Goal: Information Seeking & Learning: Learn about a topic

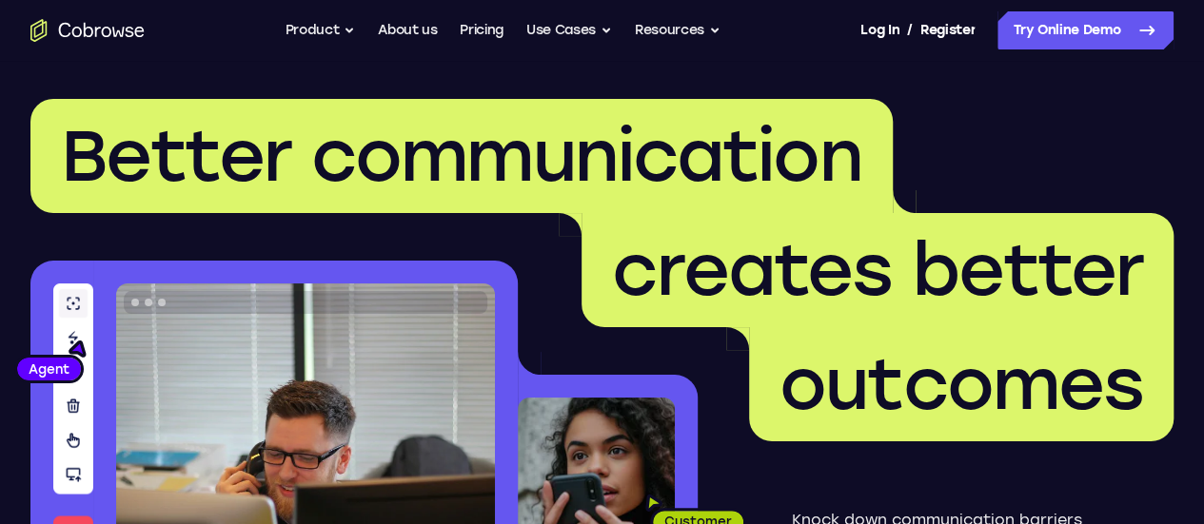
click at [1105, 221] on span "creates better" at bounding box center [878, 270] width 592 height 114
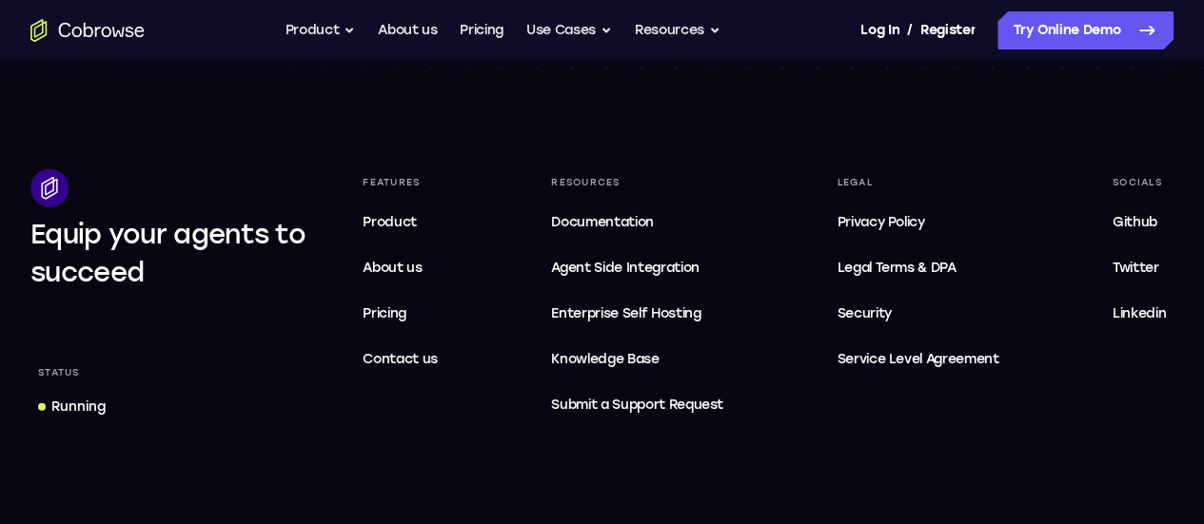
scroll to position [5915, 0]
click at [417, 215] on span "Product" at bounding box center [390, 223] width 54 height 16
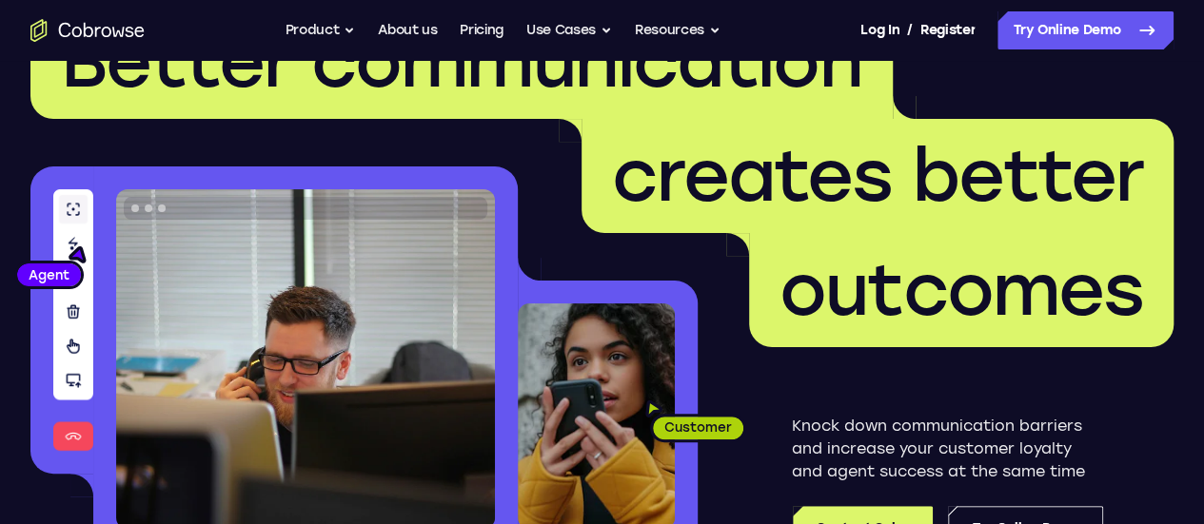
scroll to position [0, 0]
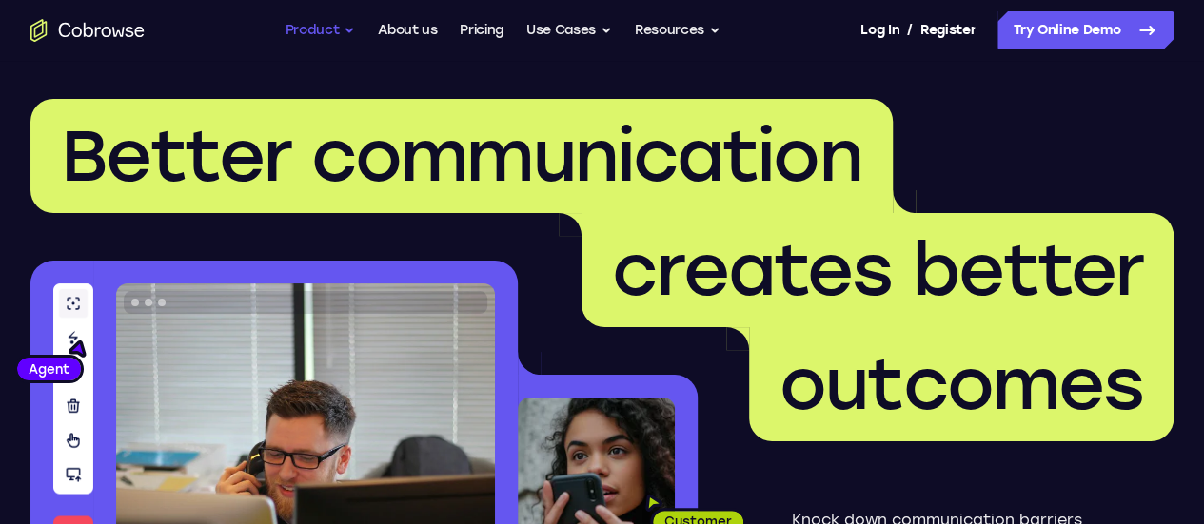
click at [336, 28] on button "Product" at bounding box center [321, 30] width 70 height 38
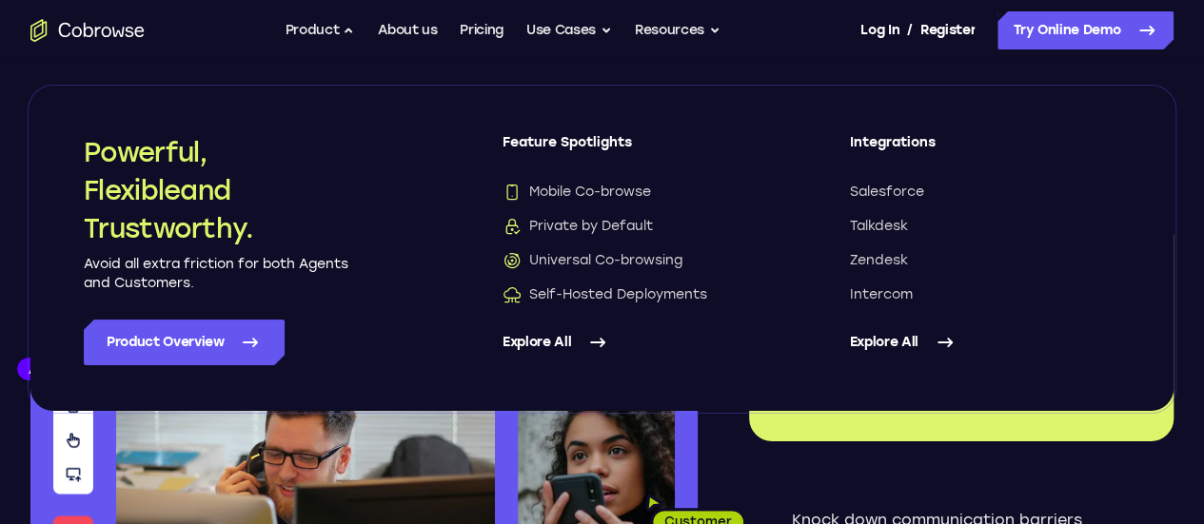
click at [567, 347] on link "Explore All" at bounding box center [638, 343] width 271 height 46
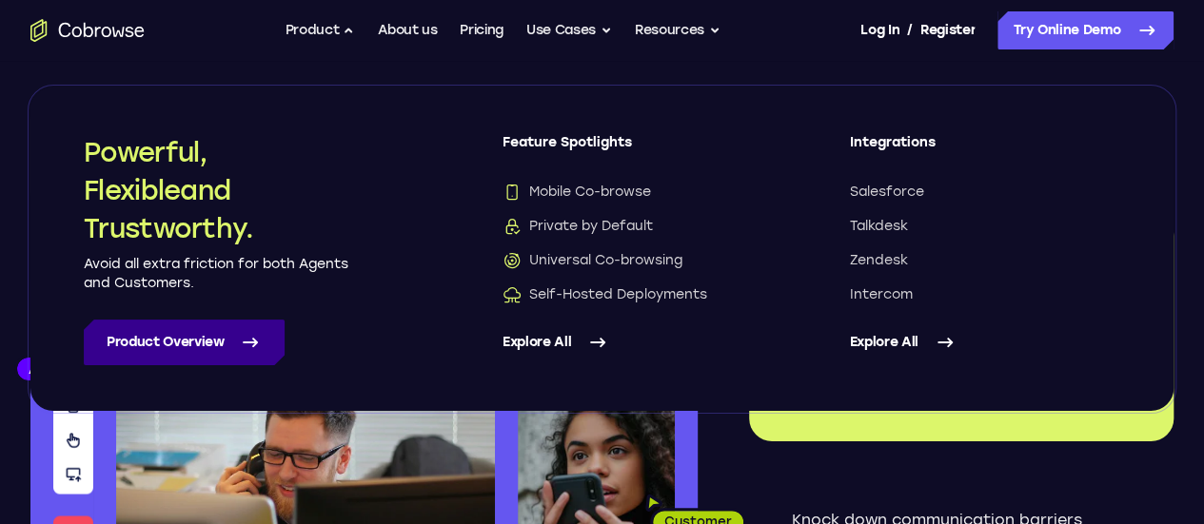
click at [264, 342] on link "Product Overview" at bounding box center [184, 343] width 201 height 46
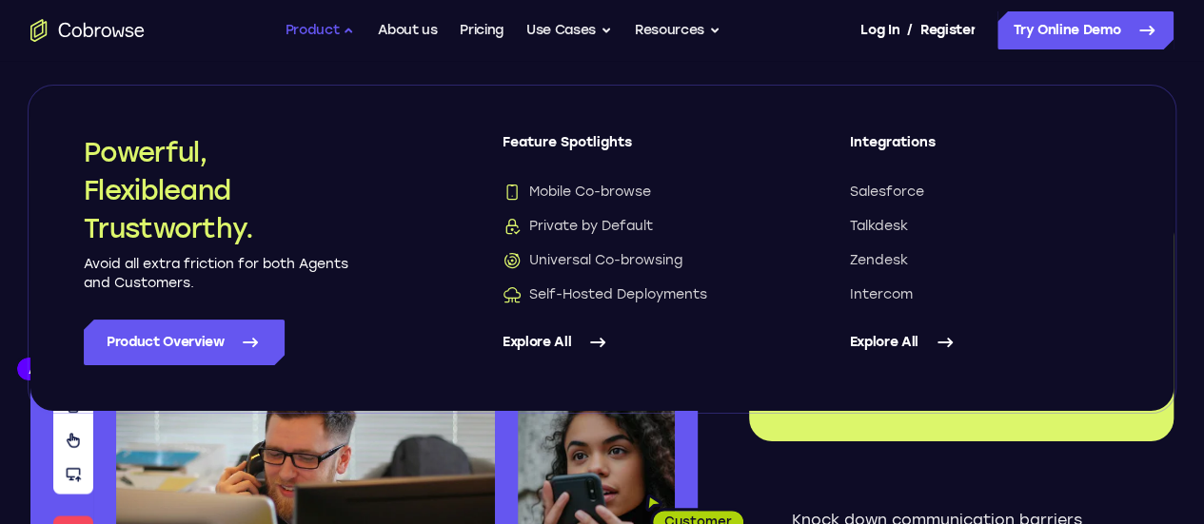
click at [348, 22] on button "Product" at bounding box center [321, 30] width 70 height 38
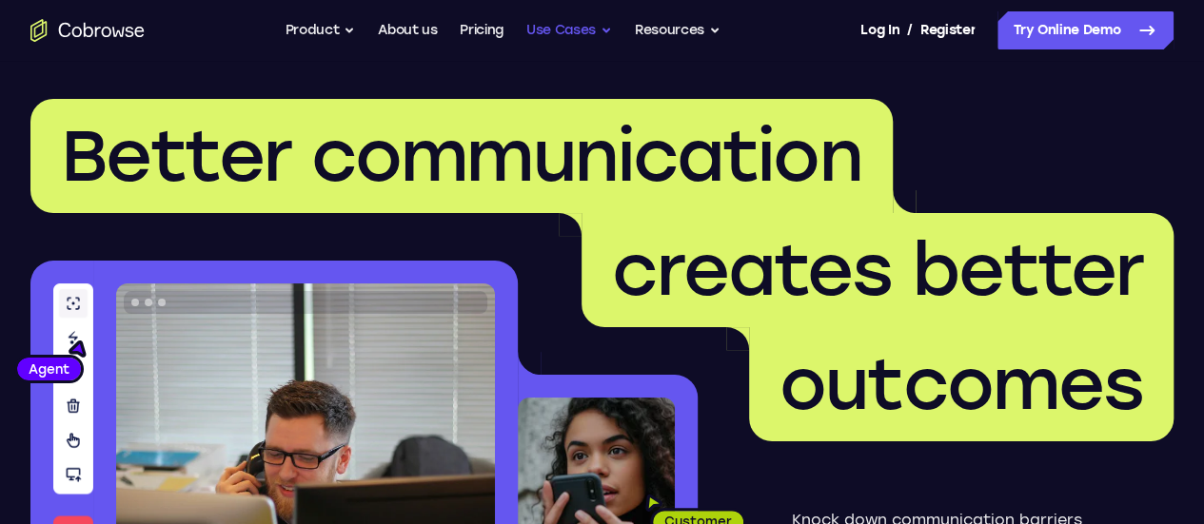
click at [603, 31] on button "Use Cases" at bounding box center [569, 30] width 86 height 38
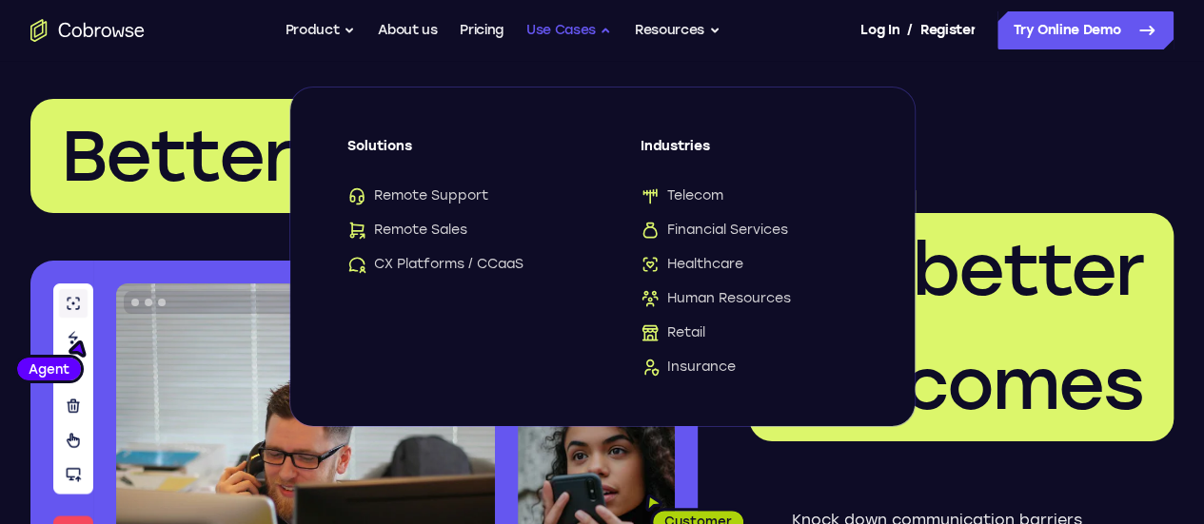
click at [603, 31] on button "Use Cases" at bounding box center [569, 30] width 86 height 38
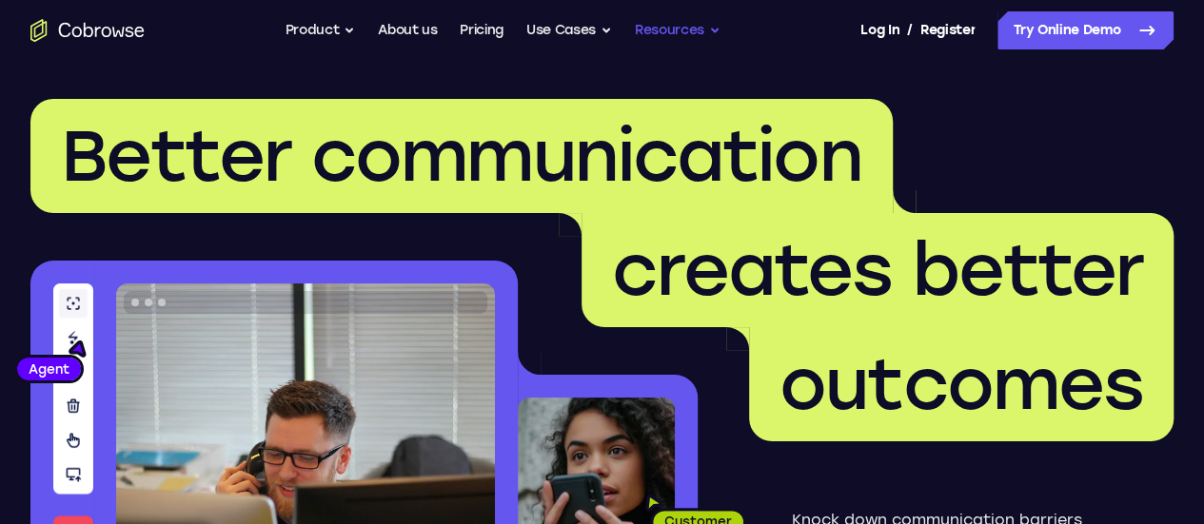
click at [662, 28] on button "Resources" at bounding box center [678, 30] width 86 height 38
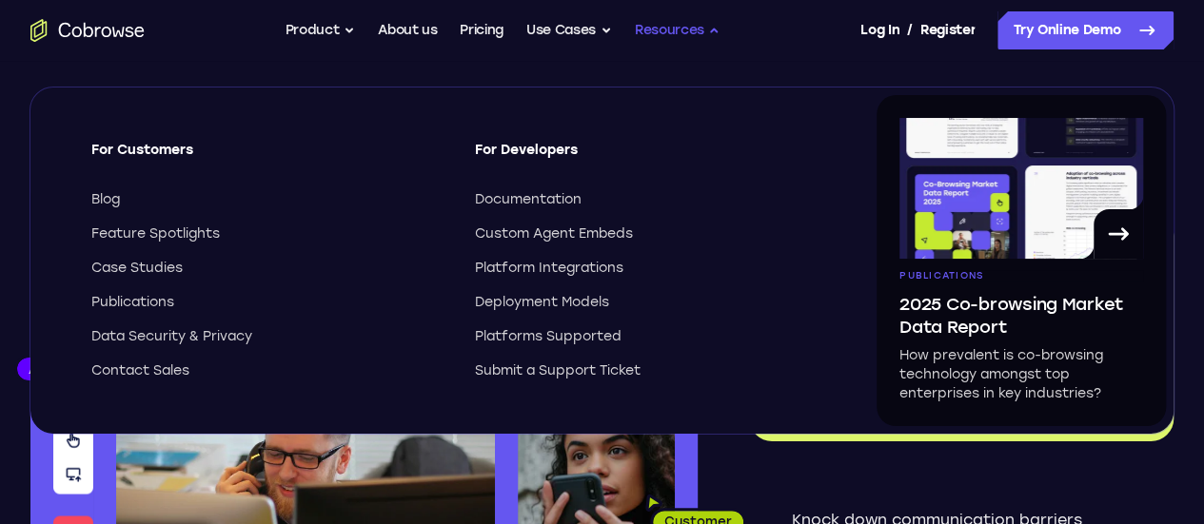
click at [662, 28] on button "Resources" at bounding box center [678, 30] width 86 height 38
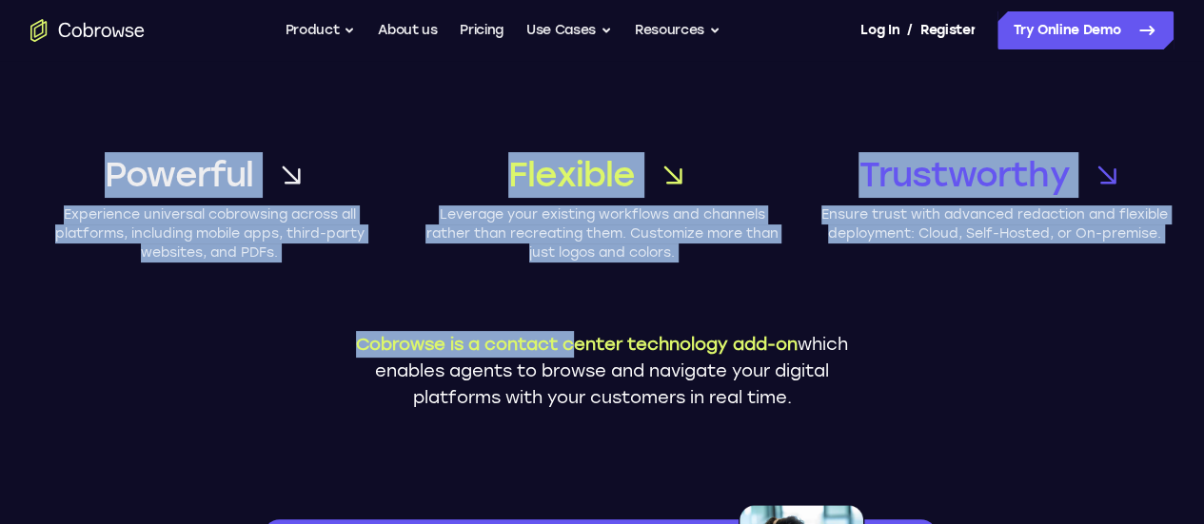
drag, startPoint x: 71, startPoint y: 109, endPoint x: 577, endPoint y: 370, distance: 568.7
click at [577, 370] on div "Powerful Experience universal cobrowsing across all platforms, including mobile…" at bounding box center [602, 274] width 1204 height 426
click at [6, 184] on div "Powerful Experience universal cobrowsing across all platforms, including mobile…" at bounding box center [602, 274] width 1204 height 426
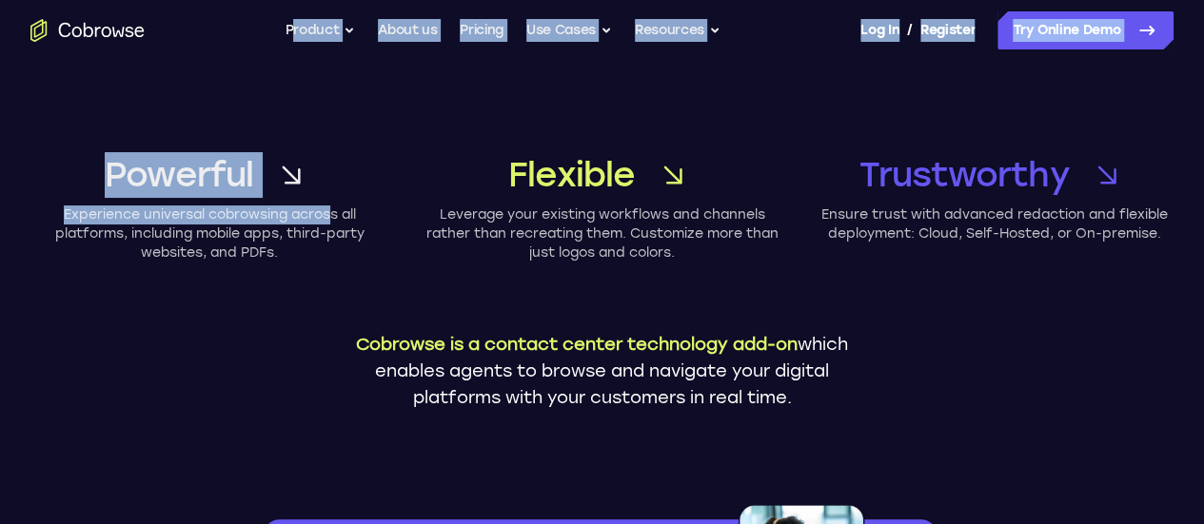
click at [63, 168] on div "Powerful Experience universal cobrowsing across all platforms, including mobile…" at bounding box center [602, 274] width 1204 height 426
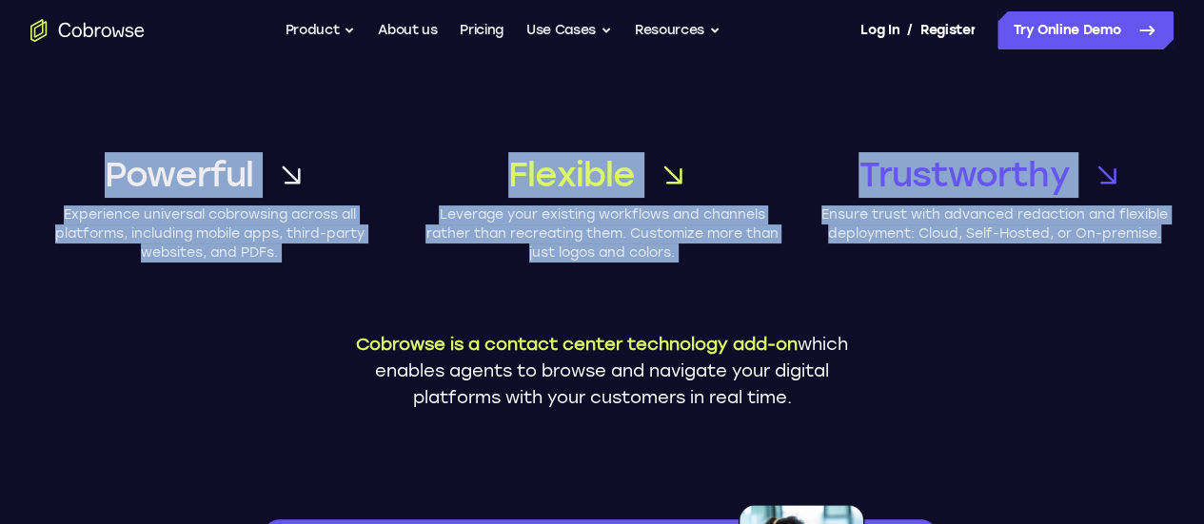
drag, startPoint x: 8, startPoint y: 117, endPoint x: 1134, endPoint y: 370, distance: 1155.0
click at [1134, 370] on div "Powerful Experience universal cobrowsing across all platforms, including mobile…" at bounding box center [602, 274] width 1204 height 426
click at [1133, 372] on div "Powerful Experience universal cobrowsing across all platforms, including mobile…" at bounding box center [602, 274] width 1204 height 426
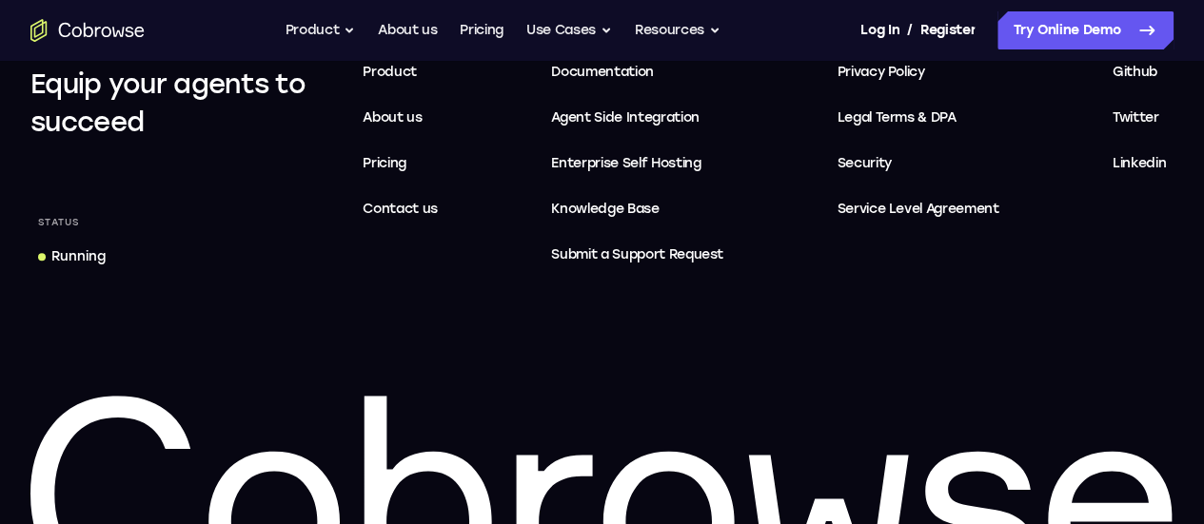
scroll to position [1866, 0]
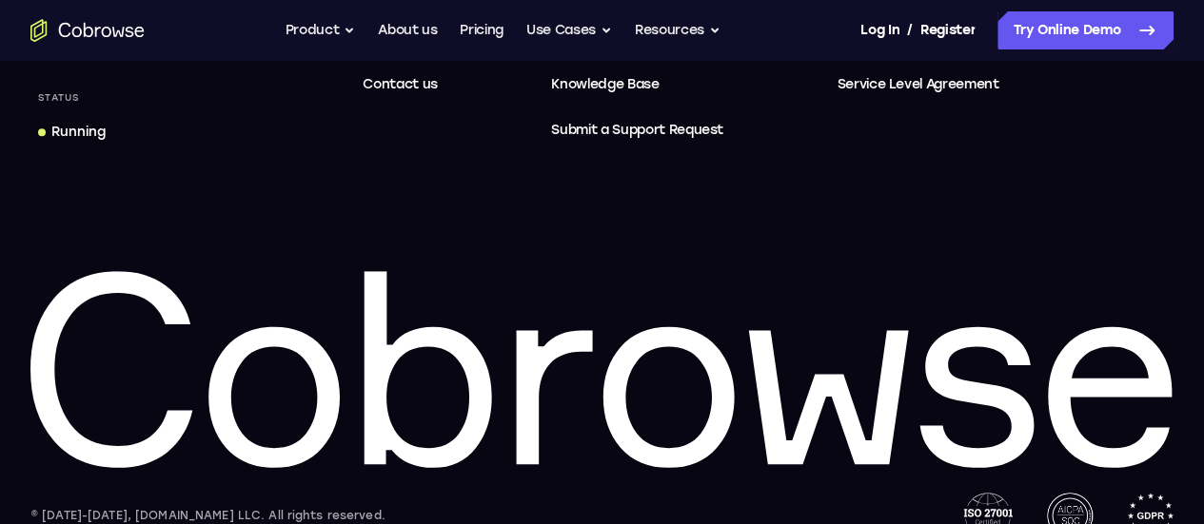
scroll to position [7880, 0]
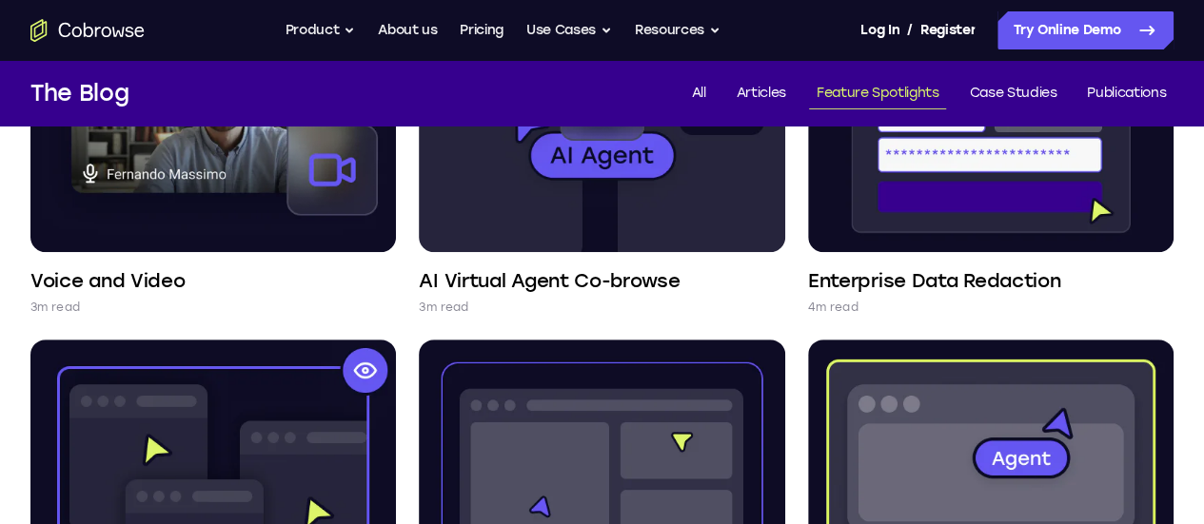
scroll to position [132, 0]
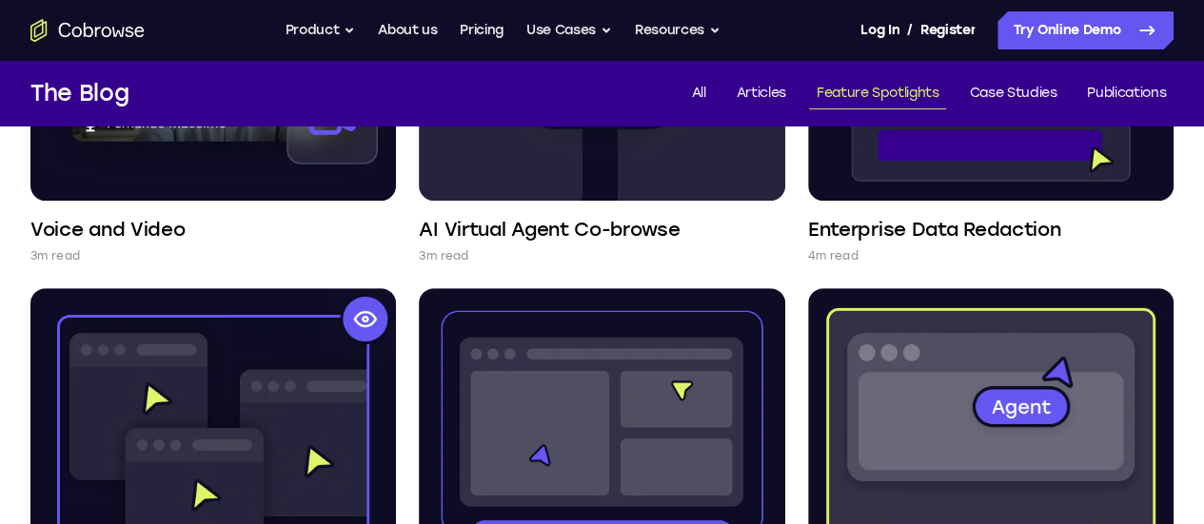
scroll to position [547, 0]
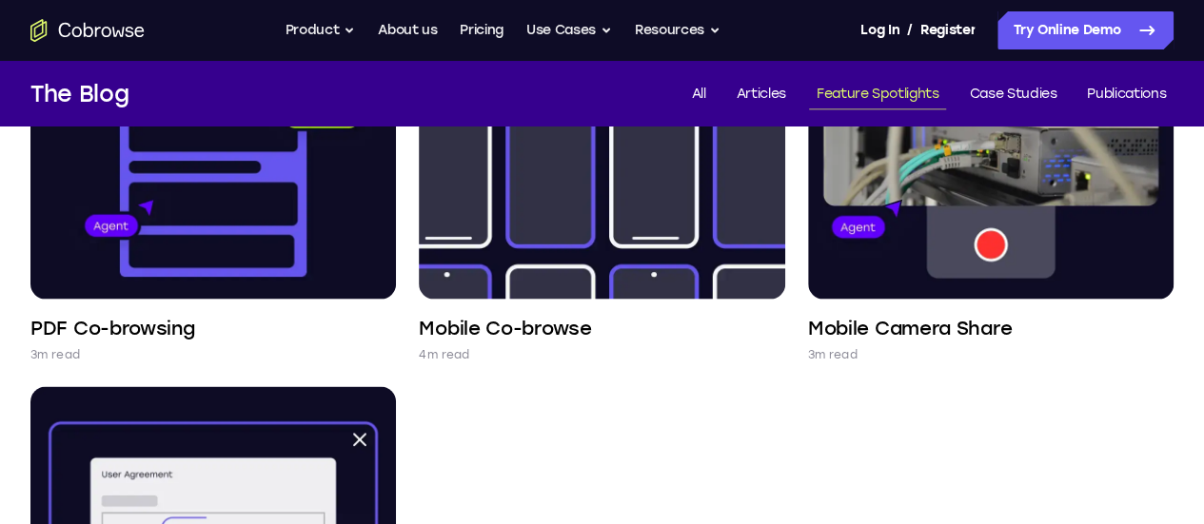
scroll to position [2188, 0]
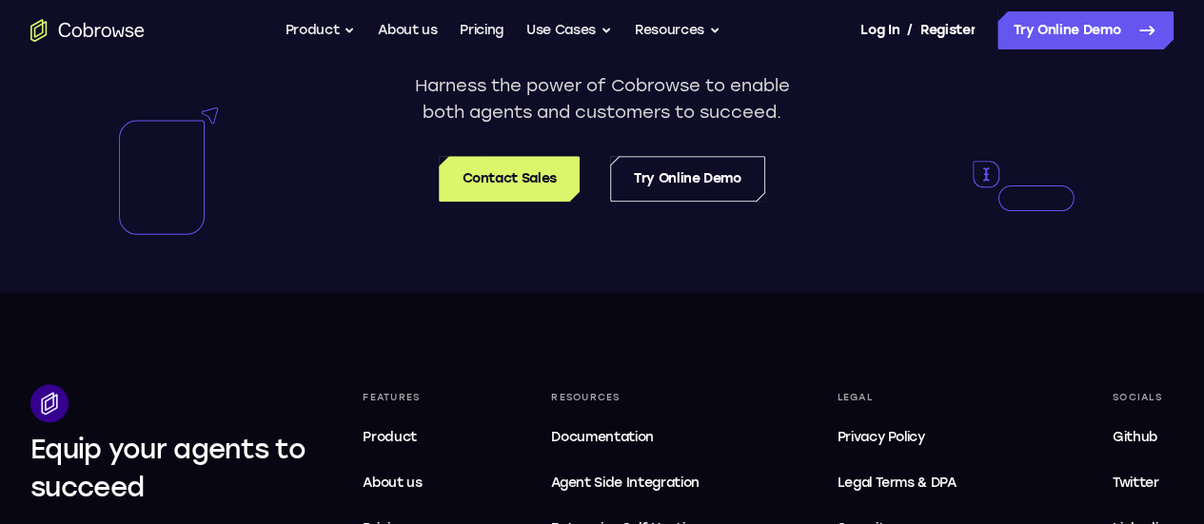
scroll to position [4670, 0]
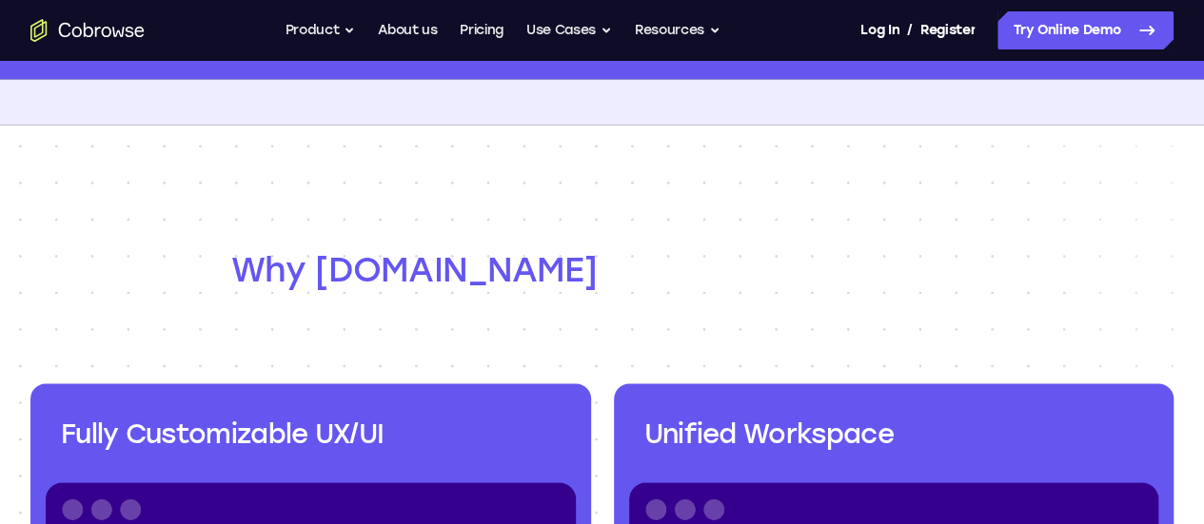
scroll to position [1816, 0]
drag, startPoint x: 177, startPoint y: 256, endPoint x: 428, endPoint y: 233, distance: 252.3
click at [520, 247] on h2 "Why [DOMAIN_NAME]" at bounding box center [602, 270] width 742 height 46
drag, startPoint x: 478, startPoint y: 247, endPoint x: 556, endPoint y: 252, distance: 78.2
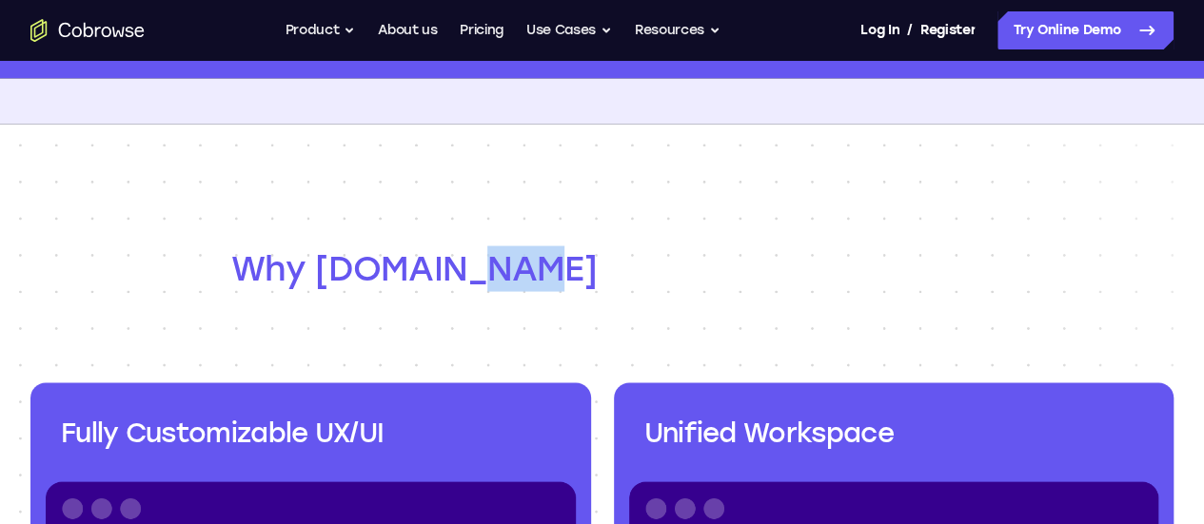
click at [556, 252] on h2 "Why [DOMAIN_NAME]" at bounding box center [602, 270] width 742 height 46
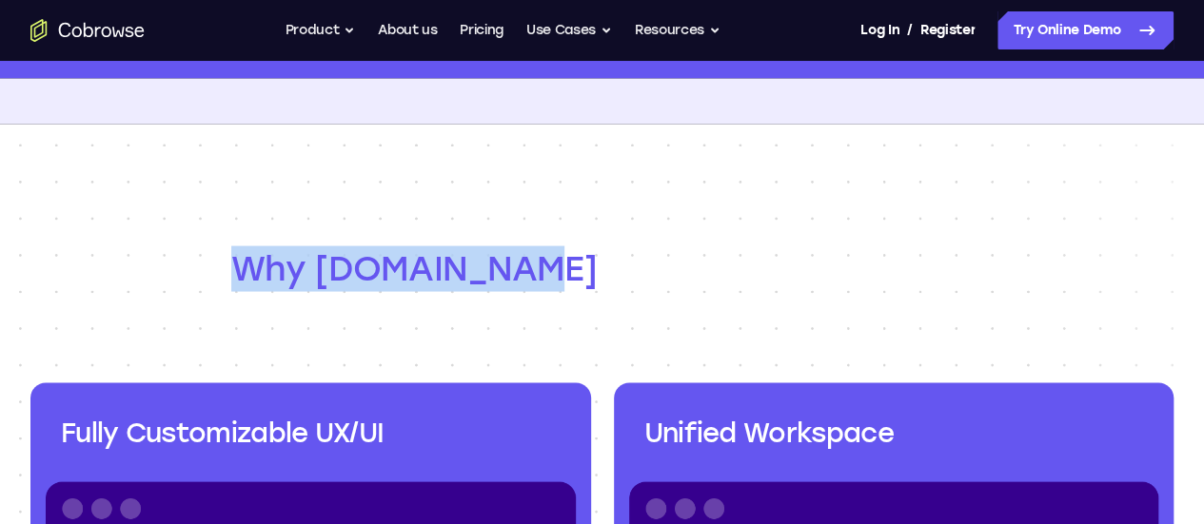
drag, startPoint x: 190, startPoint y: 241, endPoint x: 616, endPoint y: 257, distance: 425.7
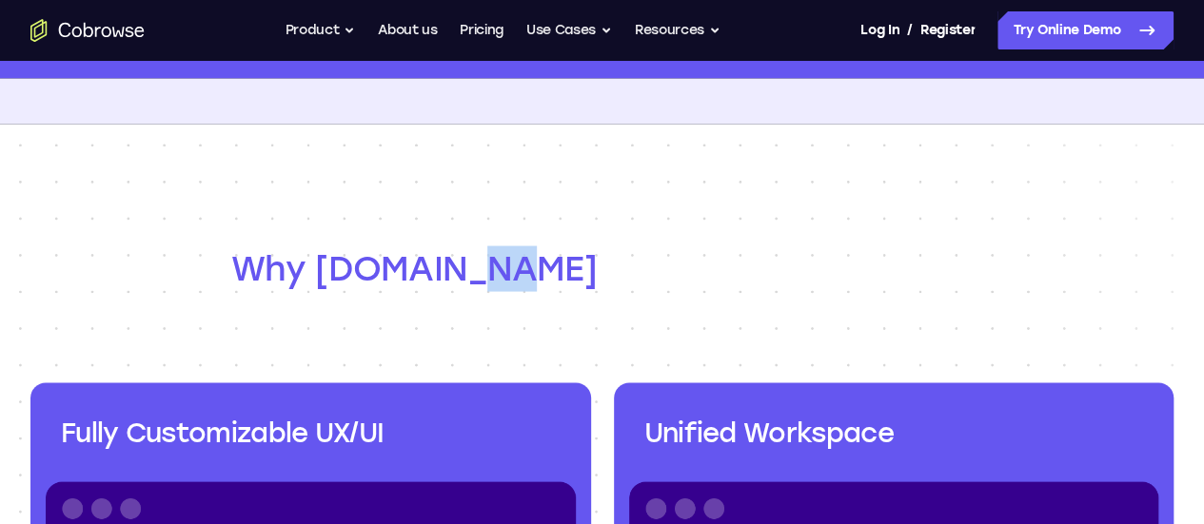
drag, startPoint x: 474, startPoint y: 264, endPoint x: 501, endPoint y: 263, distance: 26.7
click at [501, 263] on h2 "Why [DOMAIN_NAME]" at bounding box center [602, 270] width 742 height 46
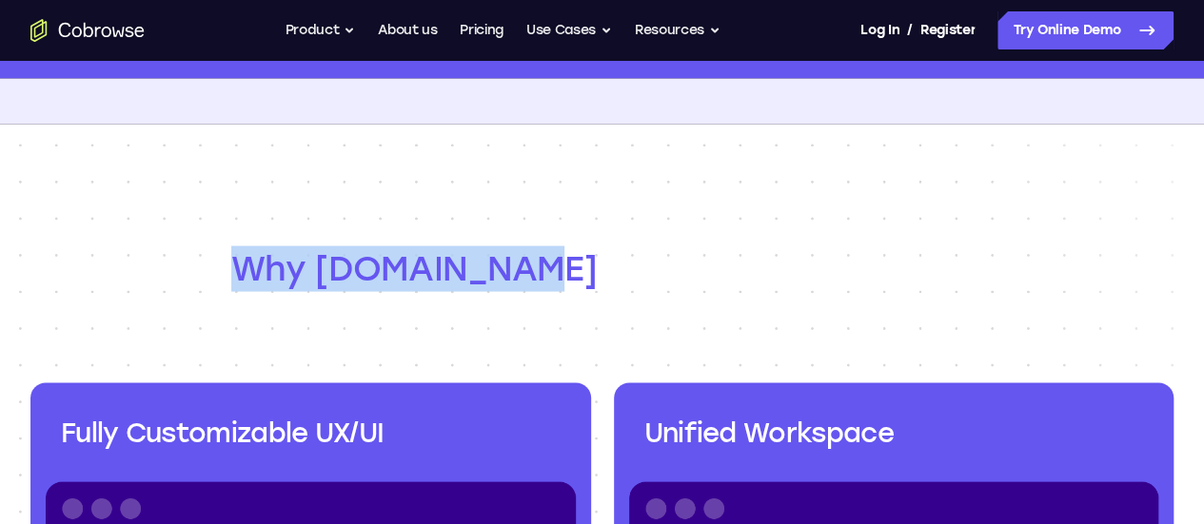
drag, startPoint x: 131, startPoint y: 253, endPoint x: 622, endPoint y: 258, distance: 491.1
click at [622, 258] on h2 "Why [DOMAIN_NAME]" at bounding box center [602, 270] width 742 height 46
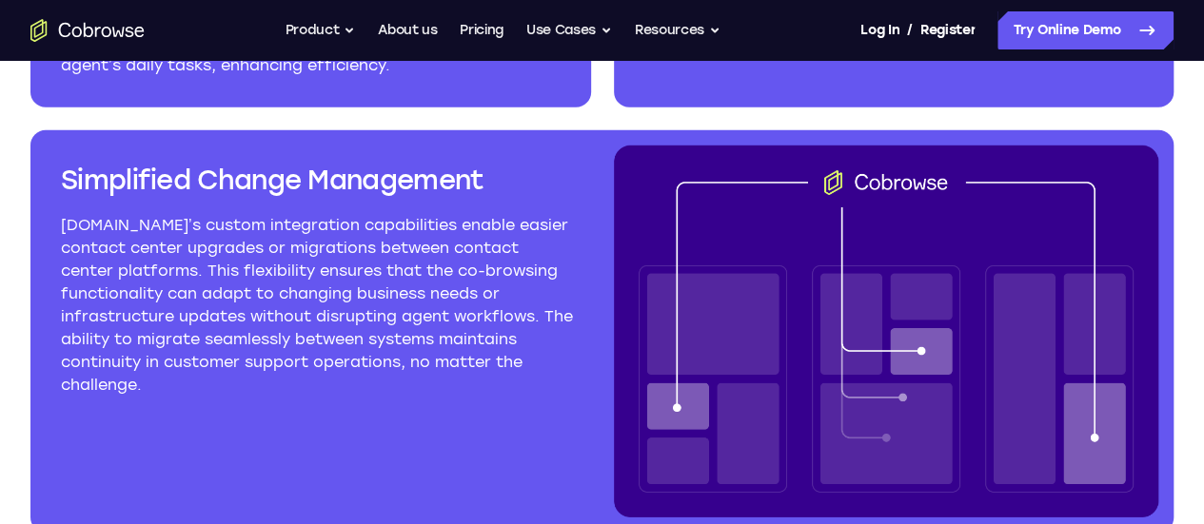
scroll to position [2773, 0]
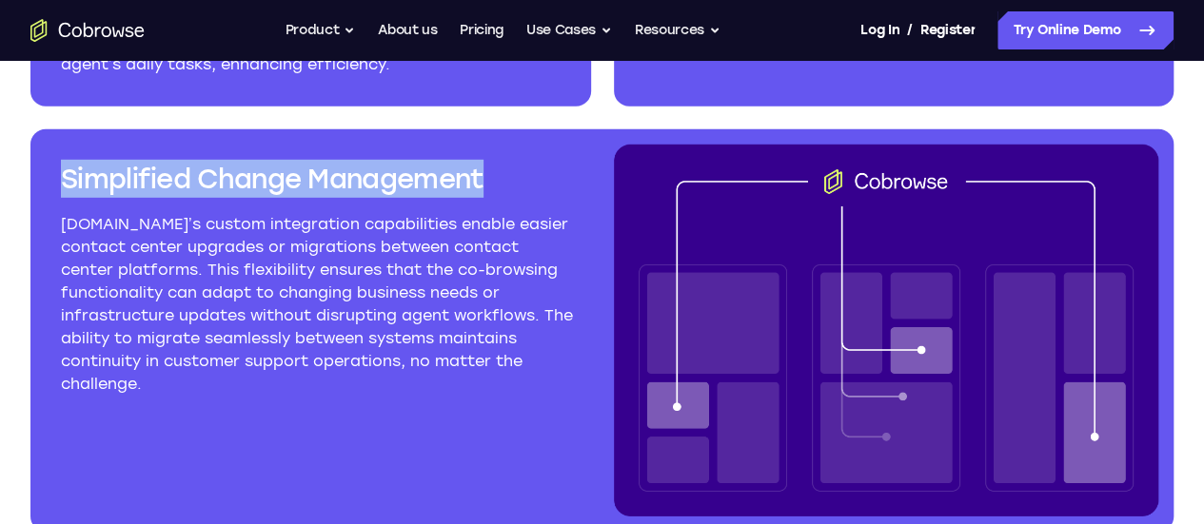
drag, startPoint x: 104, startPoint y: 150, endPoint x: 583, endPoint y: 158, distance: 479.7
click at [583, 158] on div "Simplified Change Management [DOMAIN_NAME]’s custom integration capabilities en…" at bounding box center [601, 330] width 1143 height 402
click at [435, 160] on h3 "Simplified Change Management" at bounding box center [318, 179] width 515 height 38
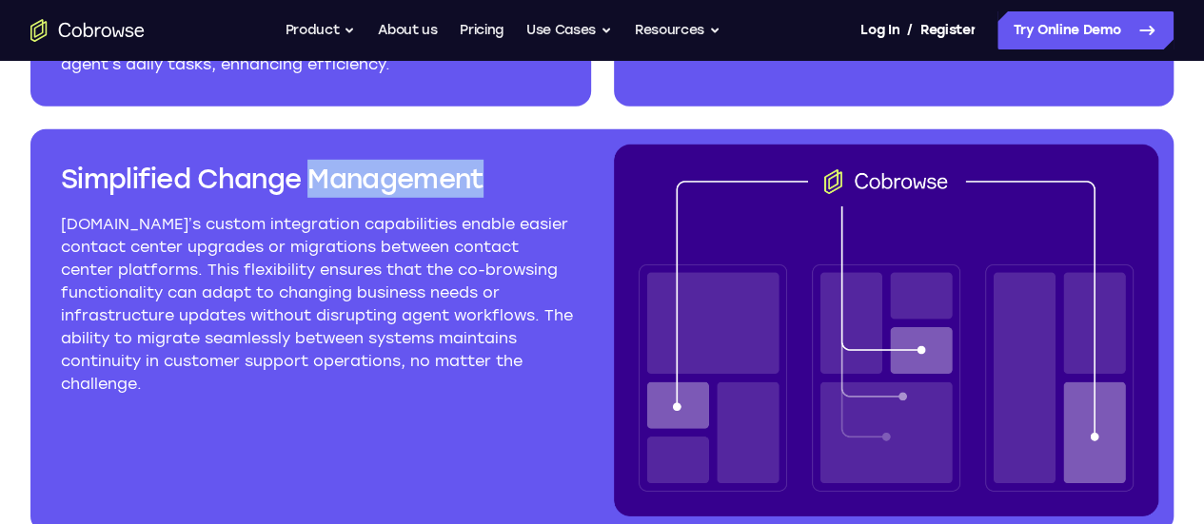
click at [435, 160] on h3 "Simplified Change Management" at bounding box center [318, 179] width 515 height 38
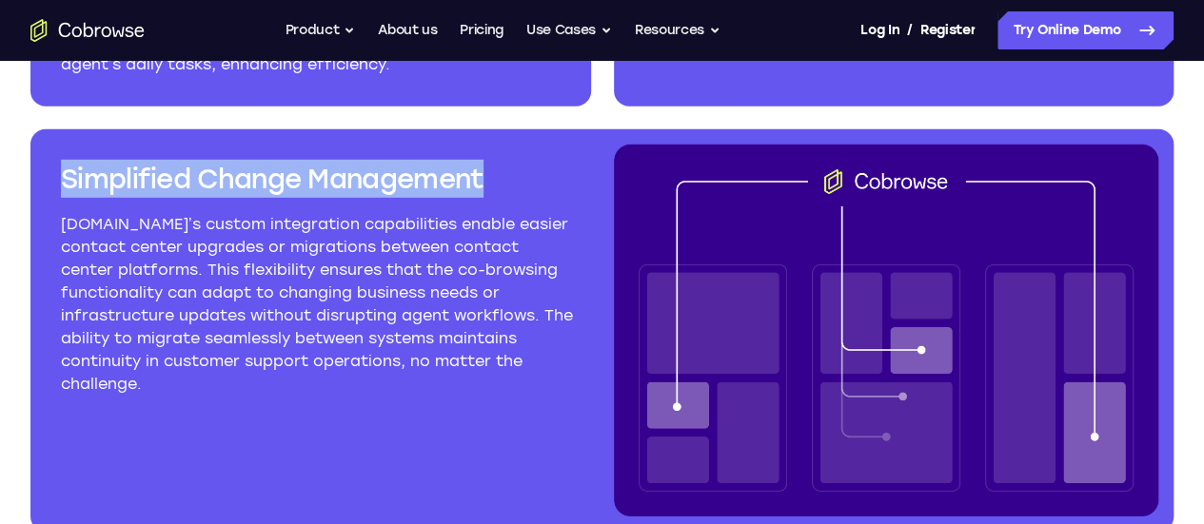
drag, startPoint x: 182, startPoint y: 140, endPoint x: 577, endPoint y: 127, distance: 395.2
click at [577, 129] on div "Simplified Change Management [DOMAIN_NAME]’s custom integration capabilities en…" at bounding box center [601, 330] width 1143 height 402
click at [577, 145] on div "Simplified Change Management" at bounding box center [318, 164] width 545 height 38
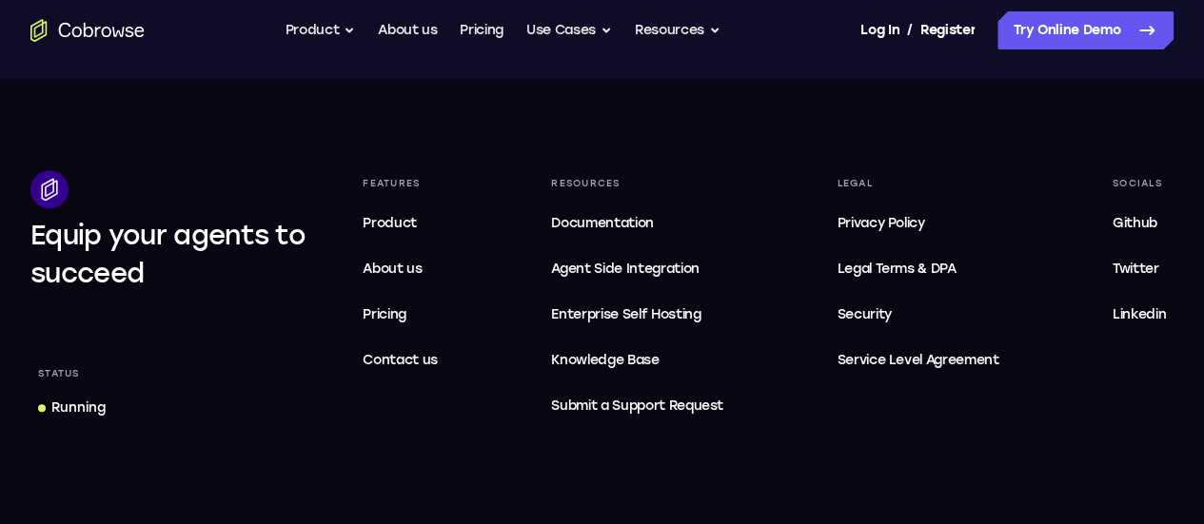
scroll to position [4368, 0]
